Goal: Find contact information: Find contact information

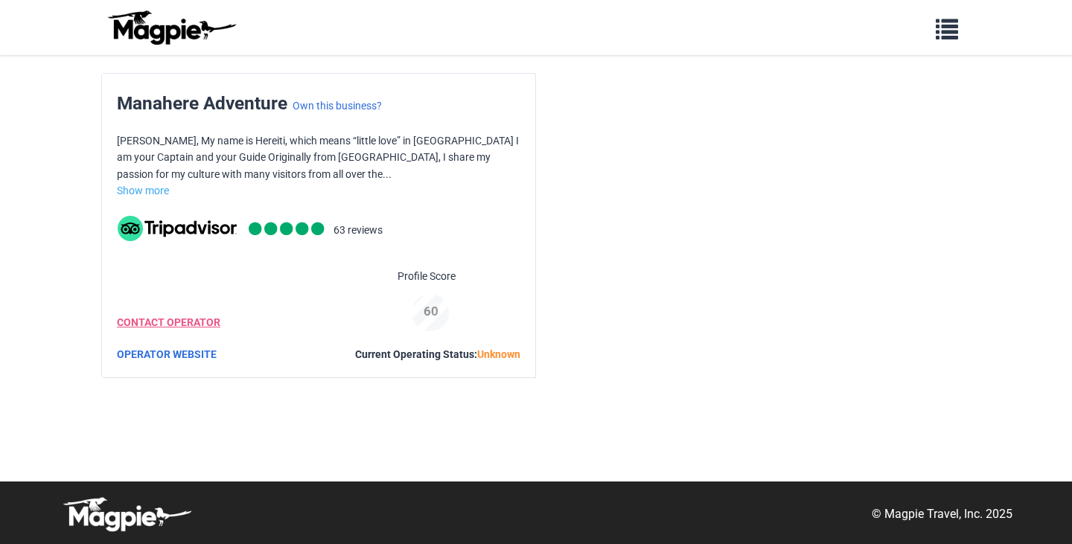
click at [205, 319] on link "CONTACT OPERATOR" at bounding box center [168, 322] width 103 height 12
click at [188, 324] on link "CONTACT OPERATOR" at bounding box center [168, 322] width 103 height 12
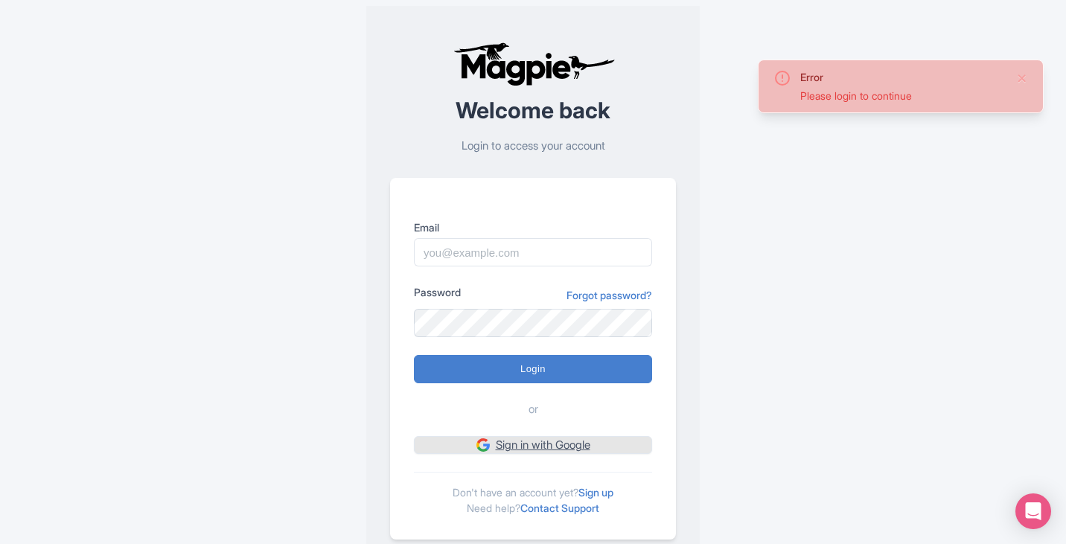
click at [554, 440] on link "Sign in with Google" at bounding box center [533, 445] width 238 height 19
